Goal: Task Accomplishment & Management: Use online tool/utility

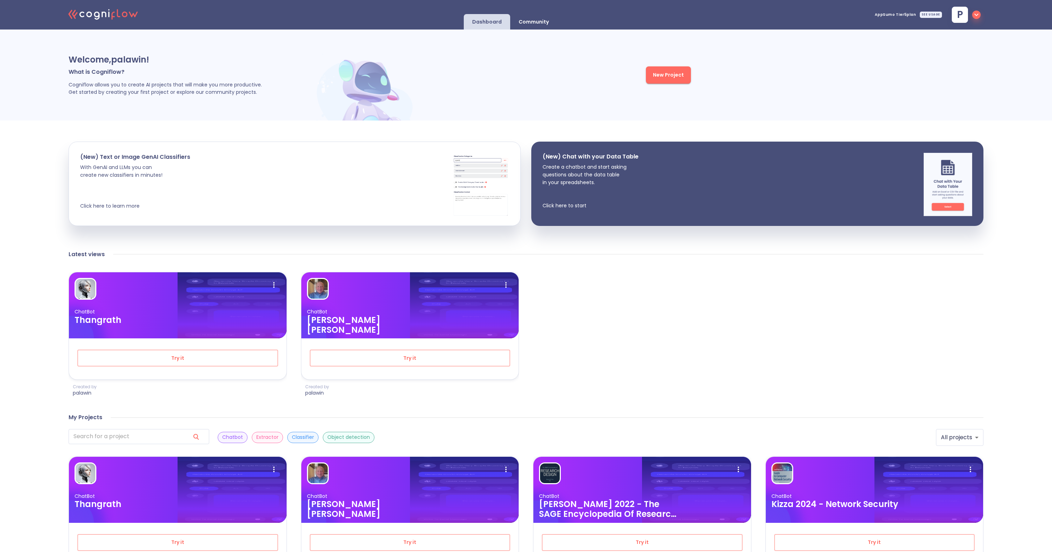
click at [937, 17] on div "SEE USAGE" at bounding box center [931, 15] width 22 height 6
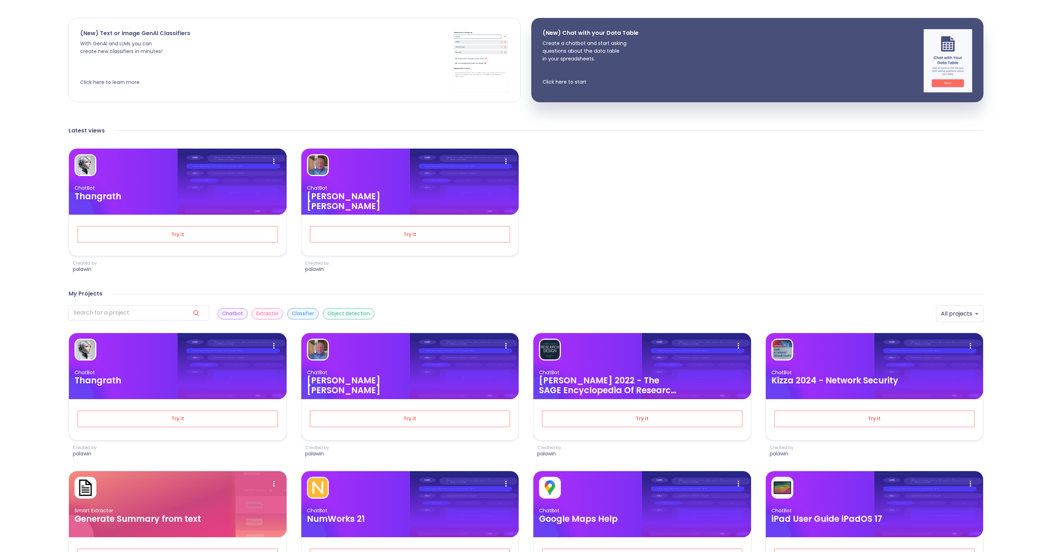
scroll to position [169, 0]
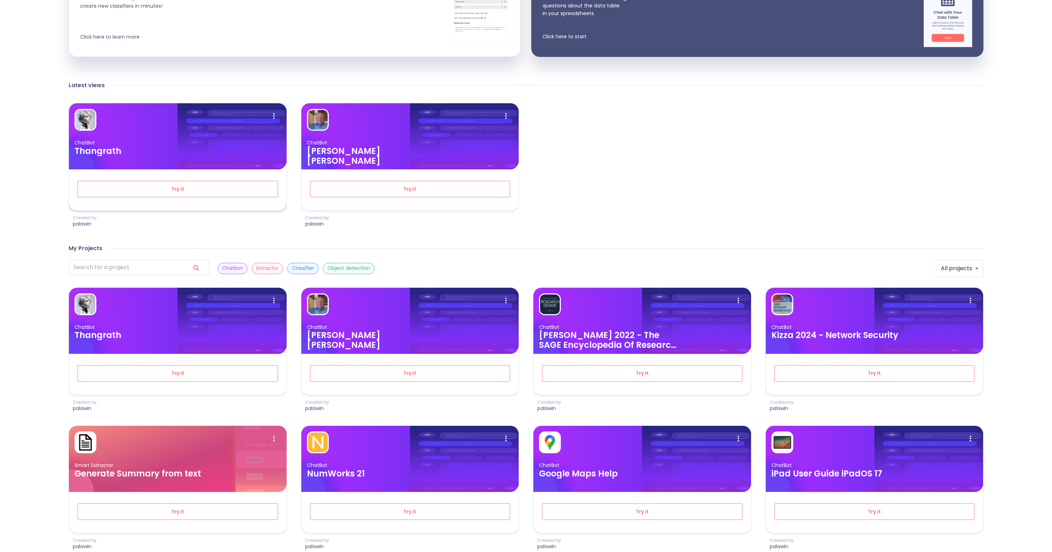
click at [250, 148] on div "ChatBot Thangrath" at bounding box center [178, 148] width 206 height 17
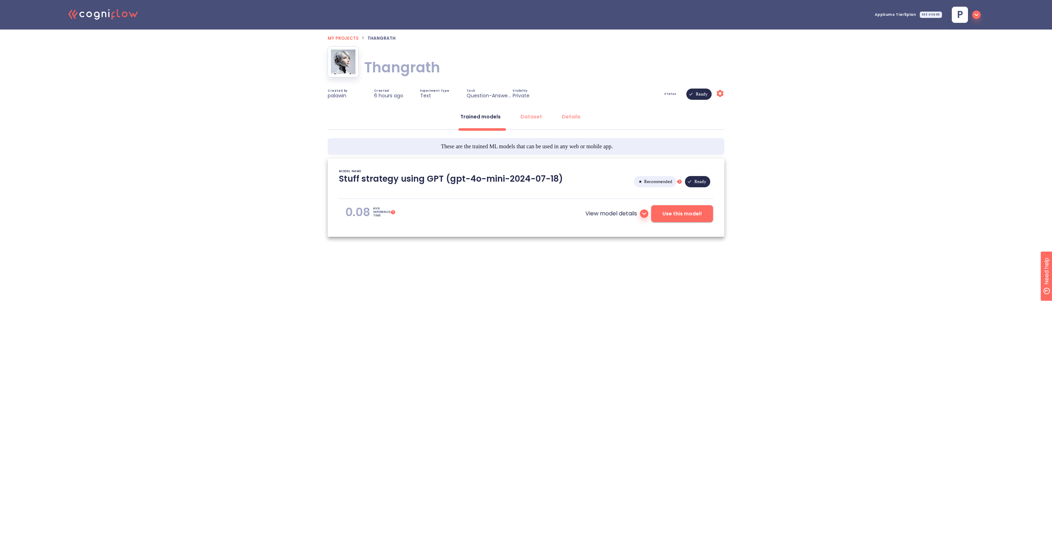
type textarea "[2025/09/02 16:45:38]- Starting with download required files from shared storag…"
click at [677, 219] on button "Use this model!" at bounding box center [682, 213] width 62 height 17
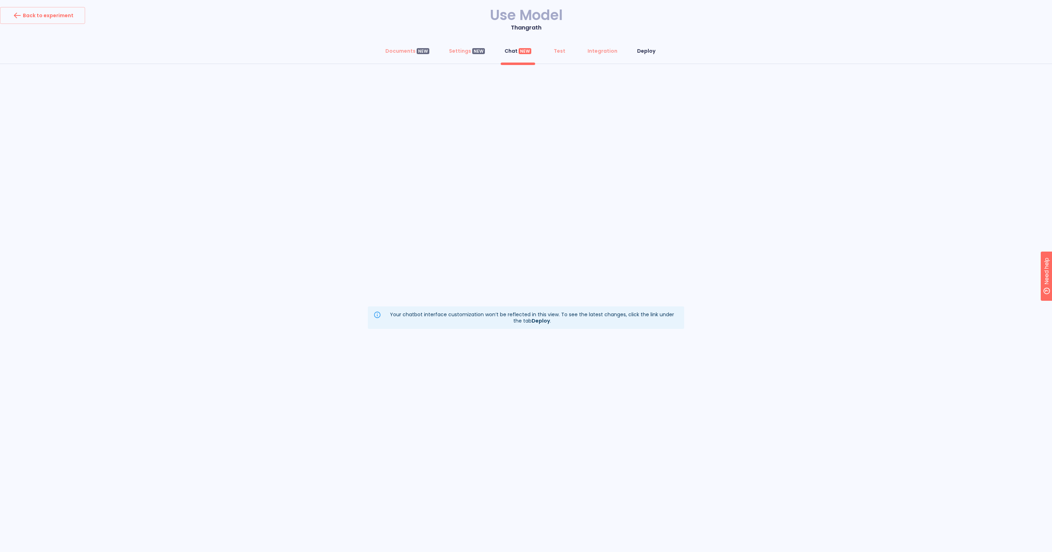
click at [640, 51] on div "Deploy" at bounding box center [646, 50] width 18 height 7
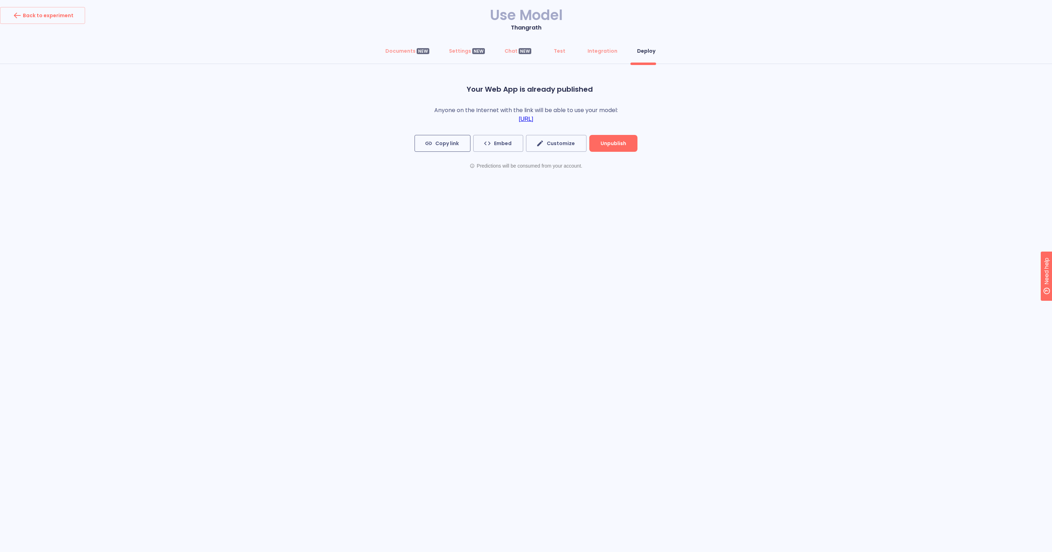
click at [461, 147] on button "Copy link" at bounding box center [443, 143] width 56 height 17
